Goal: Check status: Check status

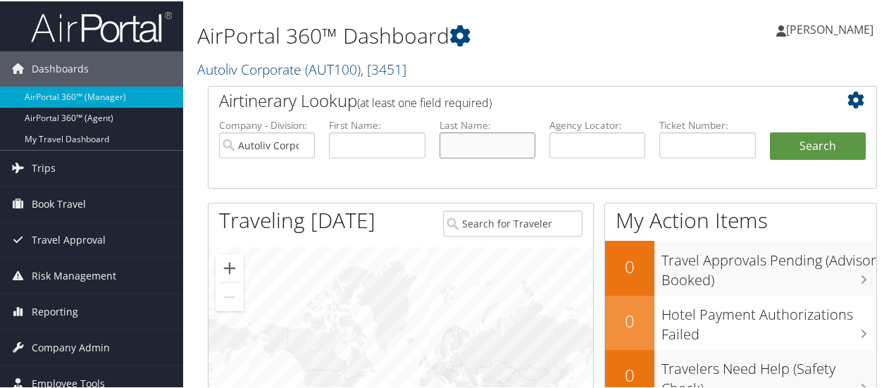
click at [468, 142] on input "text" at bounding box center [487, 144] width 96 height 26
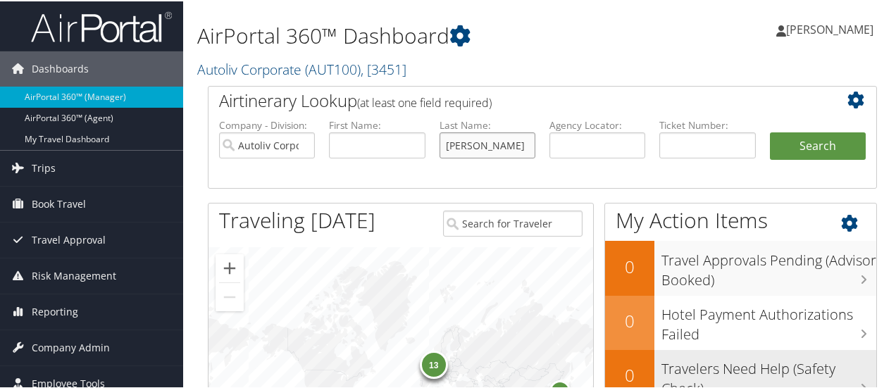
type input "[PERSON_NAME]"
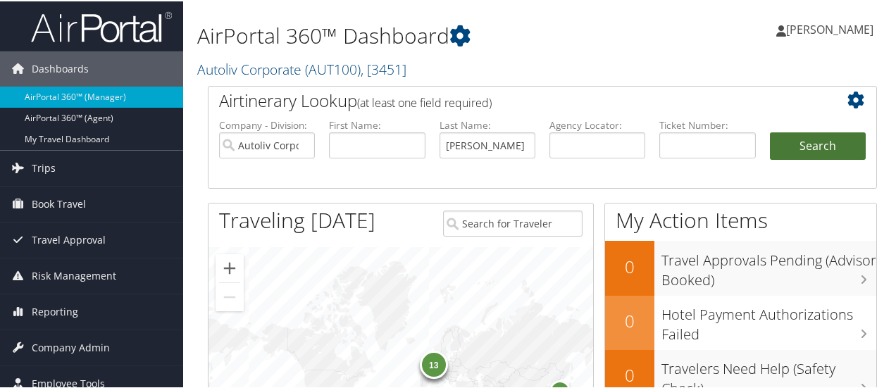
click at [803, 144] on button "Search" at bounding box center [818, 145] width 96 height 28
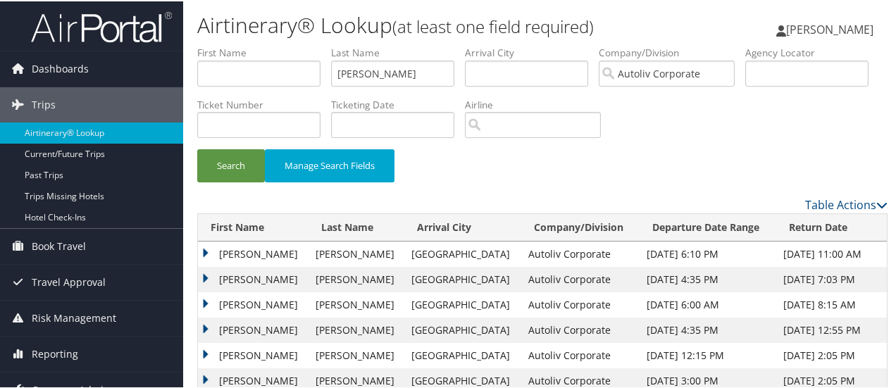
click at [201, 277] on td "CRAIG MERRILL" at bounding box center [253, 277] width 111 height 25
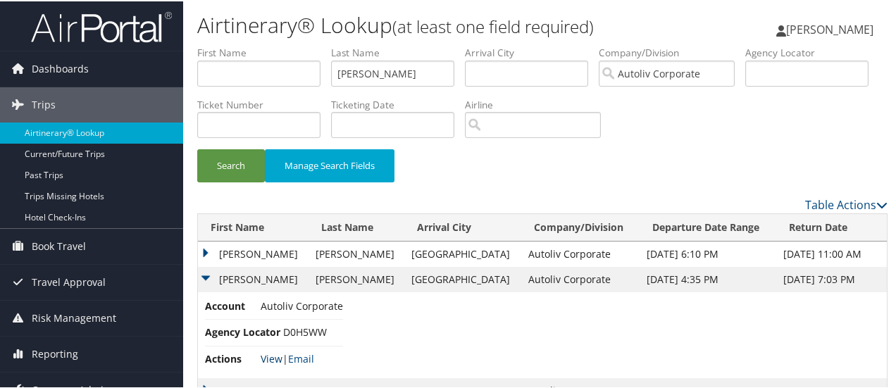
click at [272, 356] on link "View" at bounding box center [272, 357] width 22 height 13
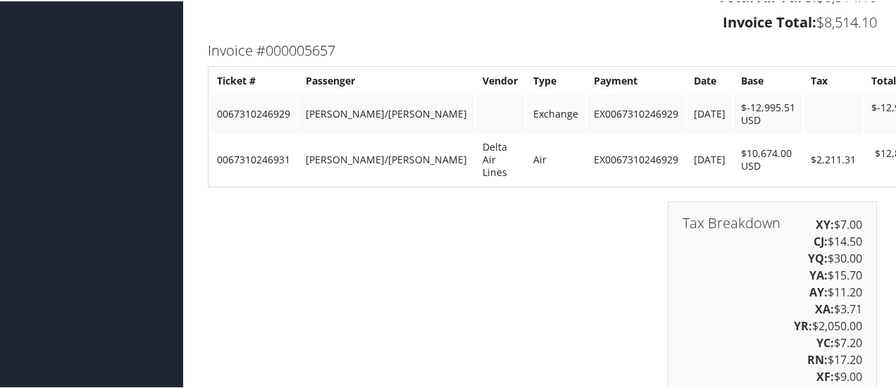
scroll to position [3438, 0]
